Goal: Information Seeking & Learning: Learn about a topic

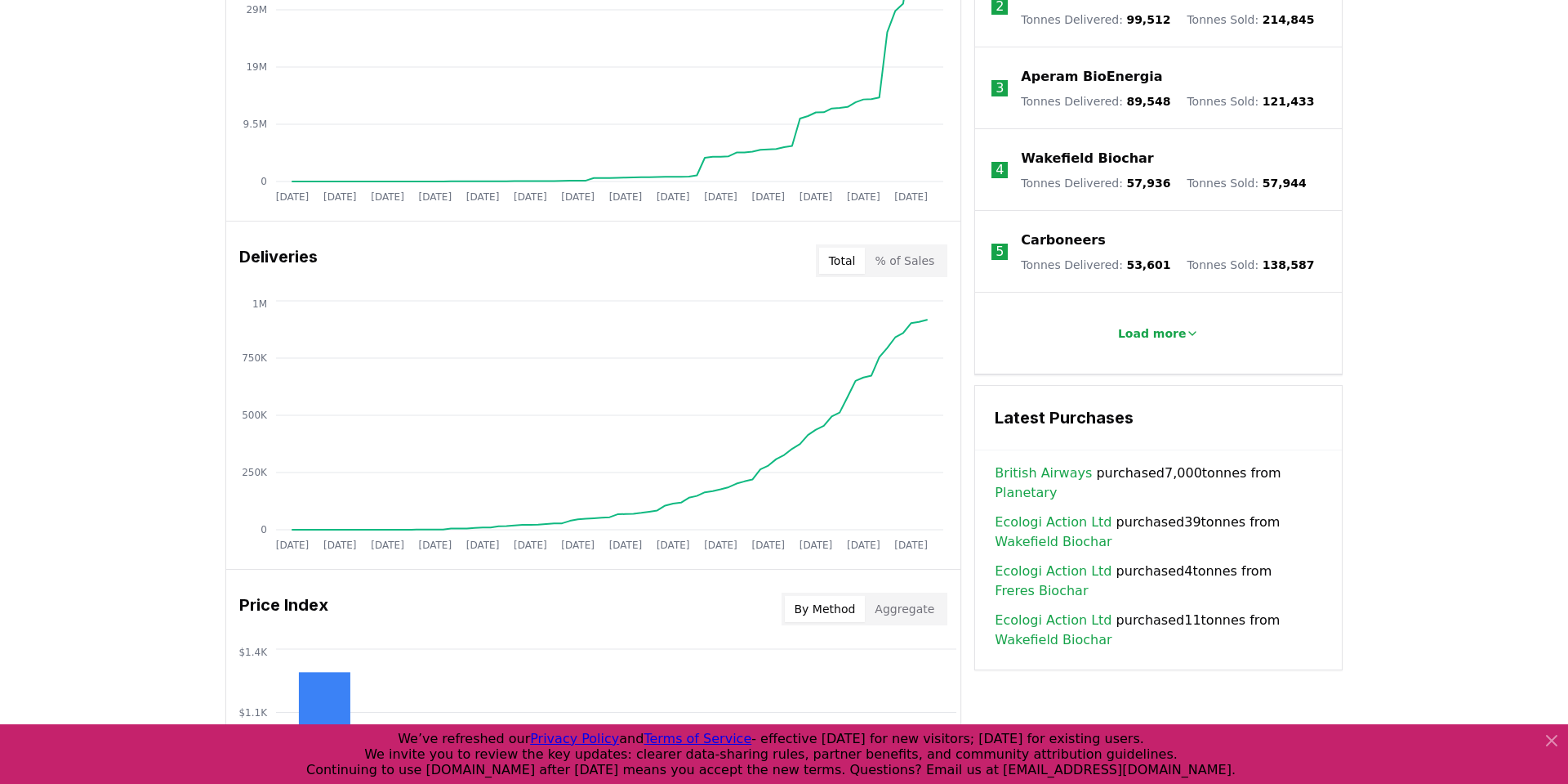
scroll to position [993, 0]
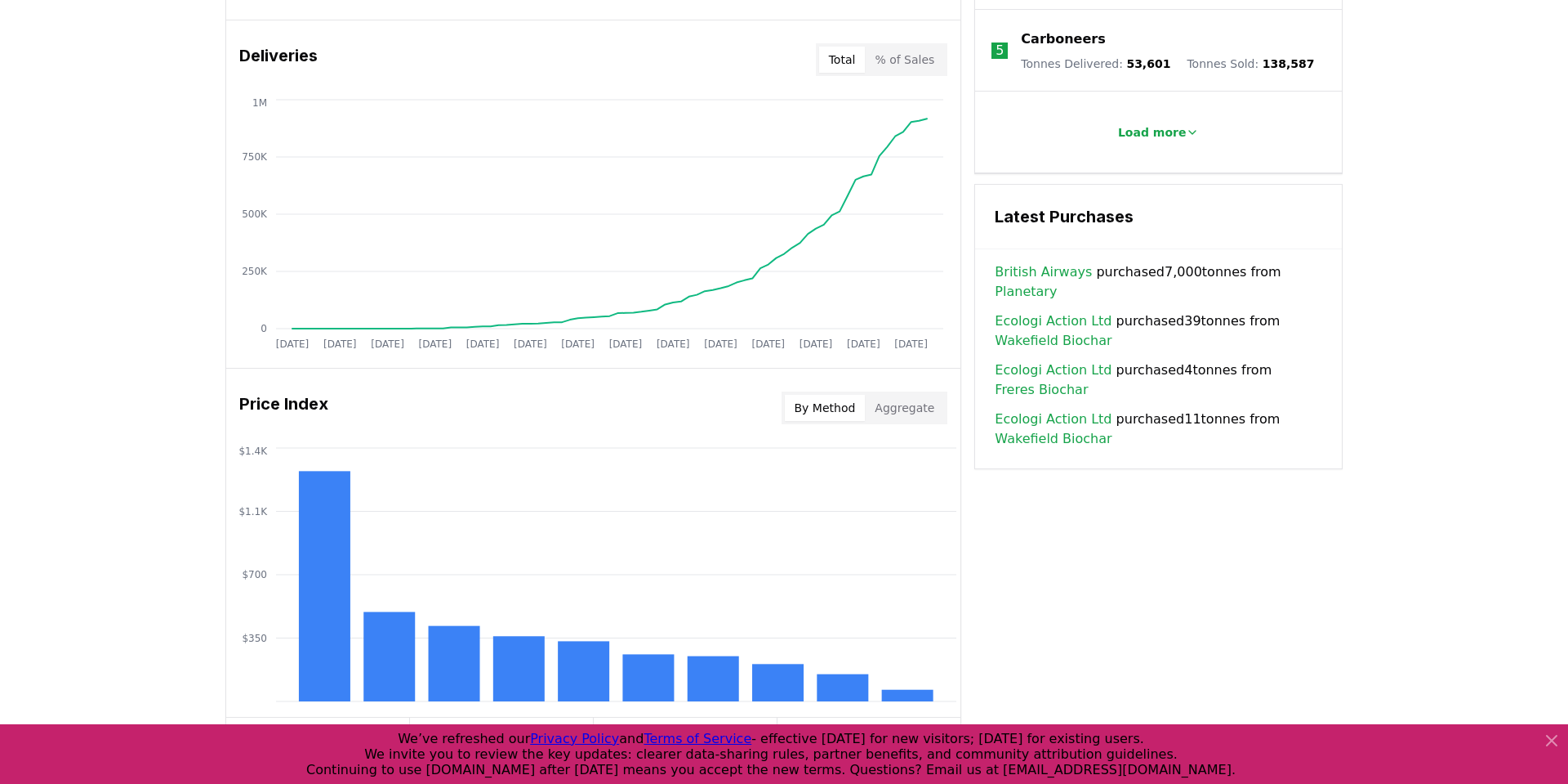
click at [921, 383] on div "Price Index By Method Aggregate" at bounding box center [593, 407] width 735 height 59
click at [915, 393] on div "By Method Aggregate" at bounding box center [865, 408] width 167 height 33
click at [909, 402] on button "Aggregate" at bounding box center [904, 407] width 79 height 26
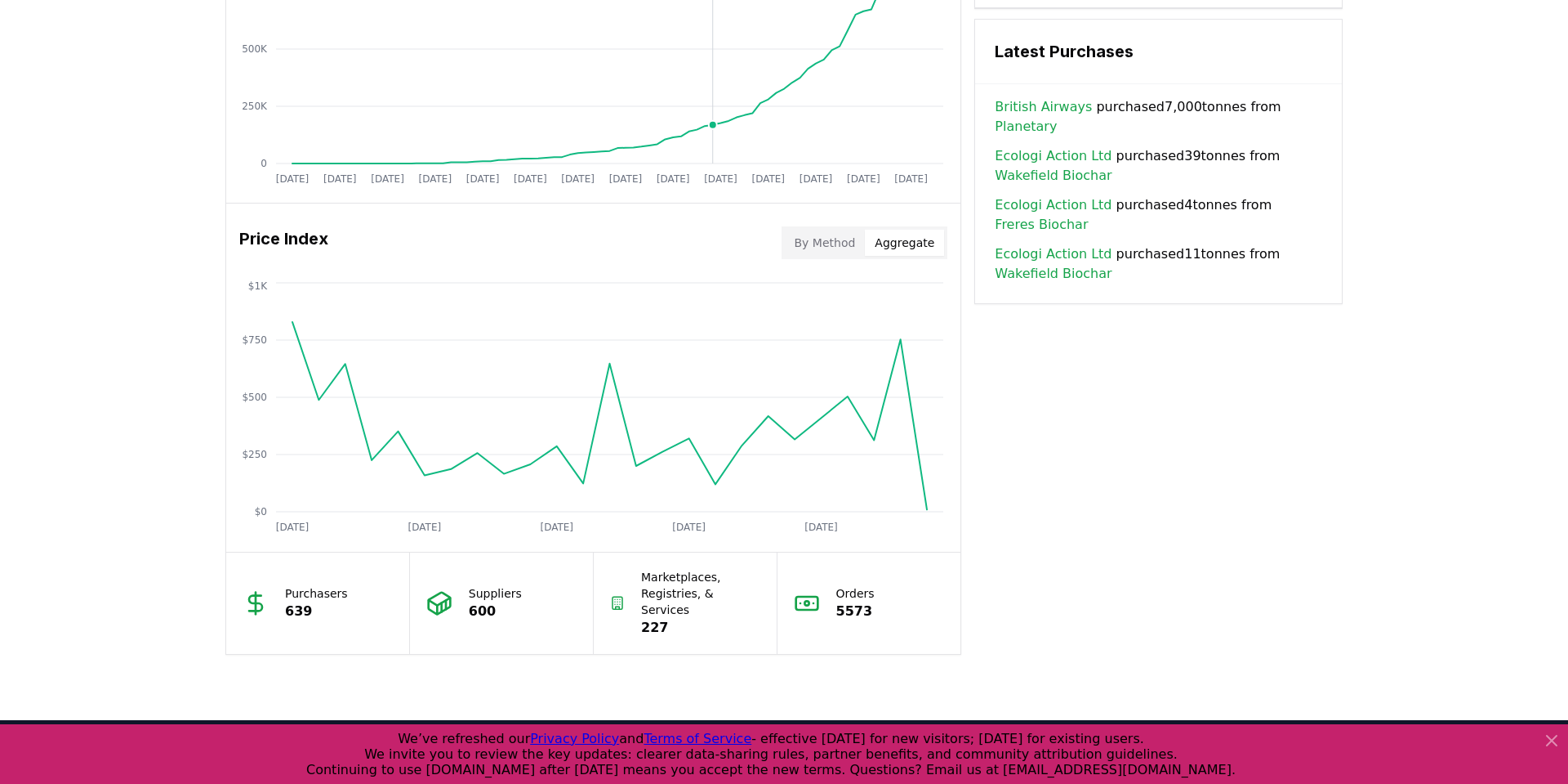
scroll to position [1219, 0]
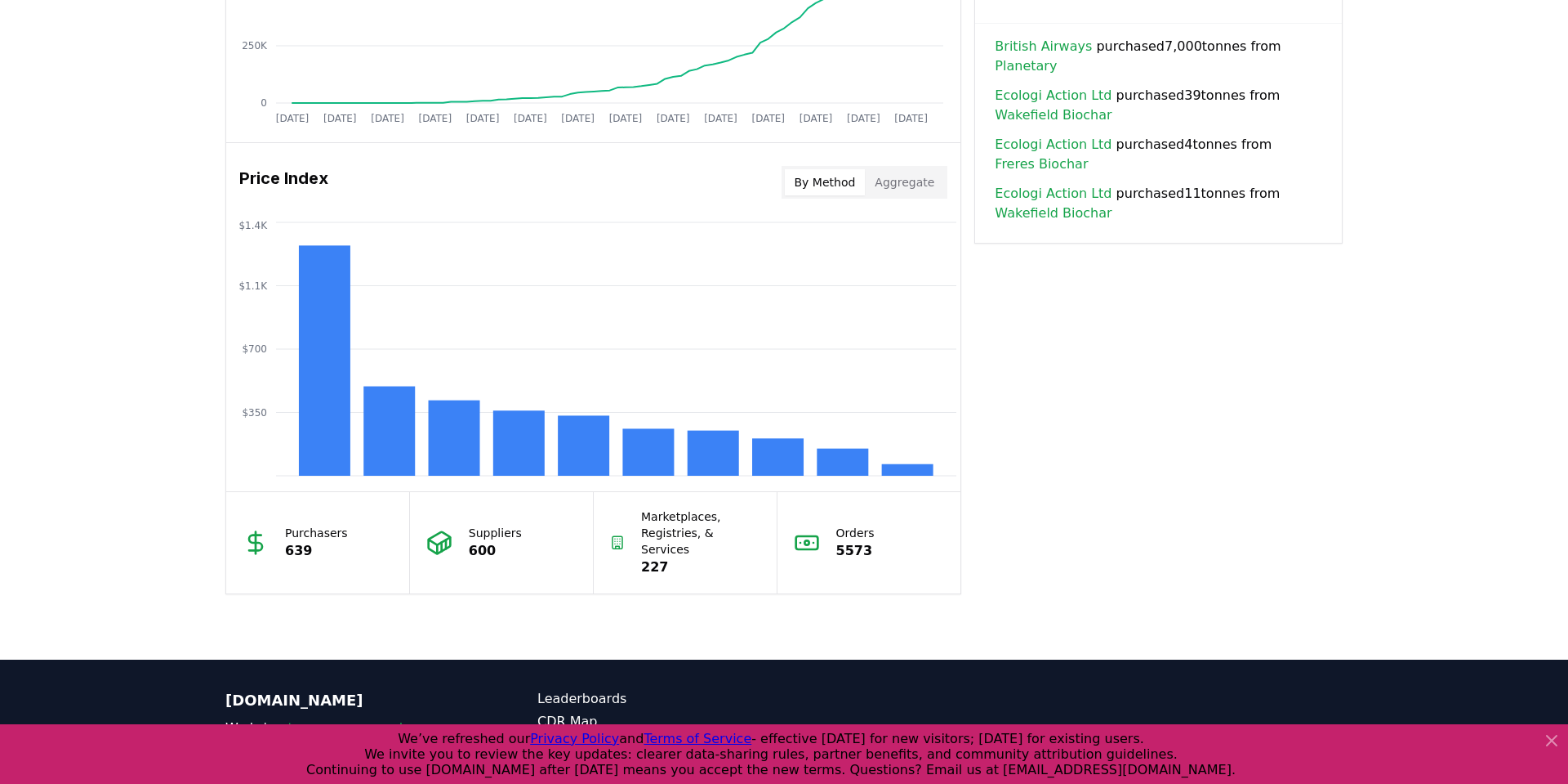
click at [834, 189] on button "By Method" at bounding box center [824, 182] width 81 height 26
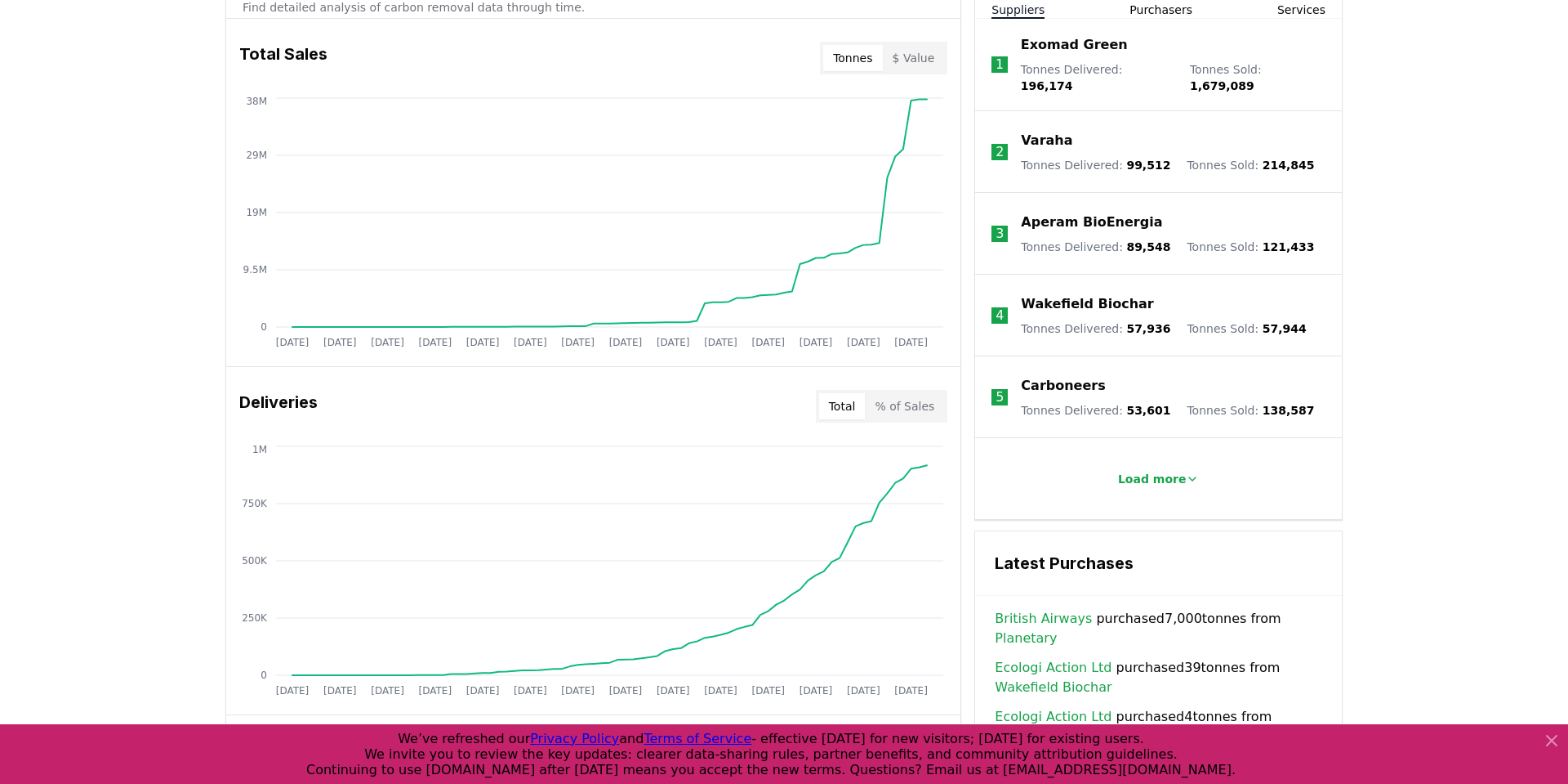
scroll to position [0, 0]
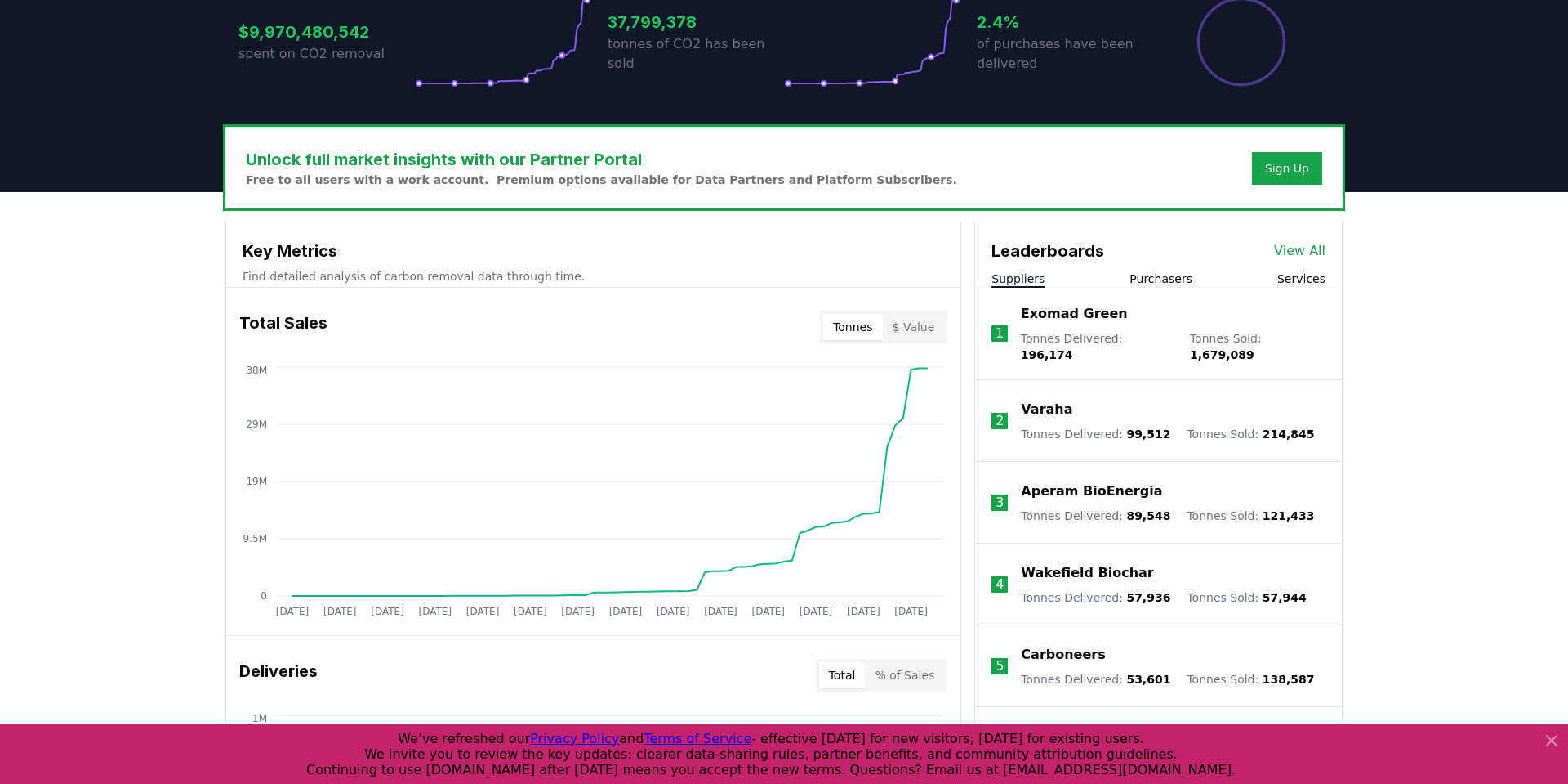
scroll to position [382, 0]
